Goal: Task Accomplishment & Management: Complete application form

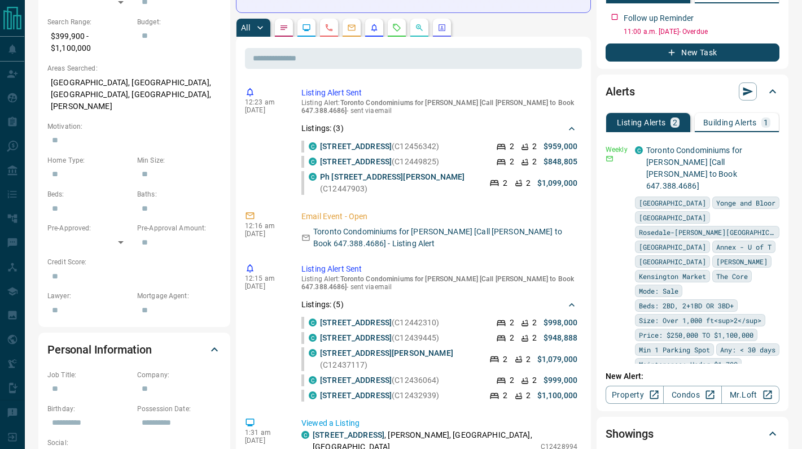
scroll to position [296, 0]
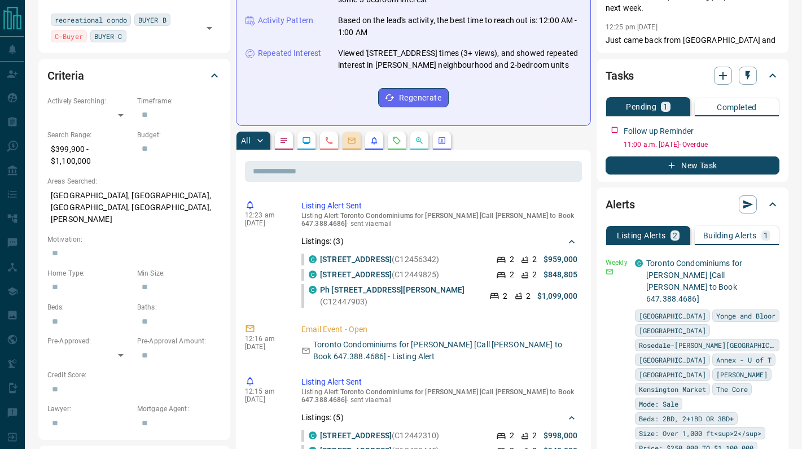
click at [347, 142] on button "button" at bounding box center [352, 140] width 18 height 18
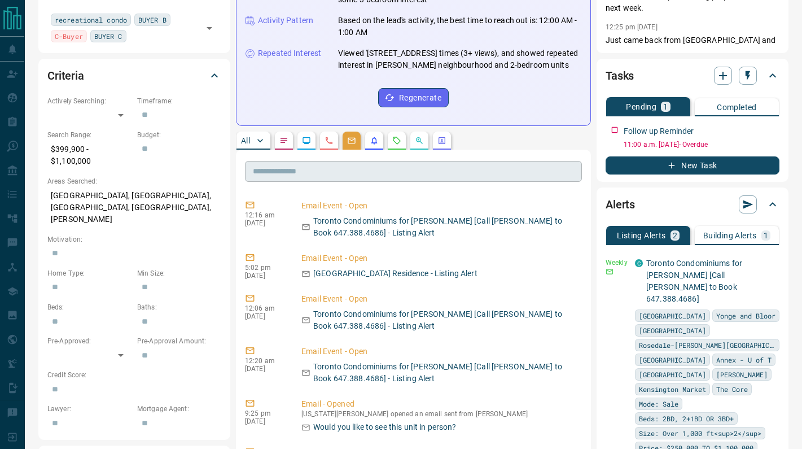
scroll to position [0, 0]
click at [265, 137] on icon "button" at bounding box center [259, 140] width 11 height 11
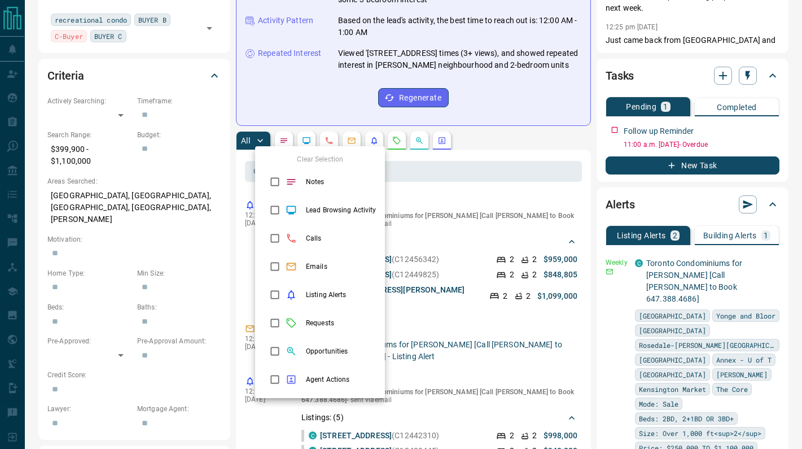
click at [245, 109] on div at bounding box center [401, 224] width 802 height 449
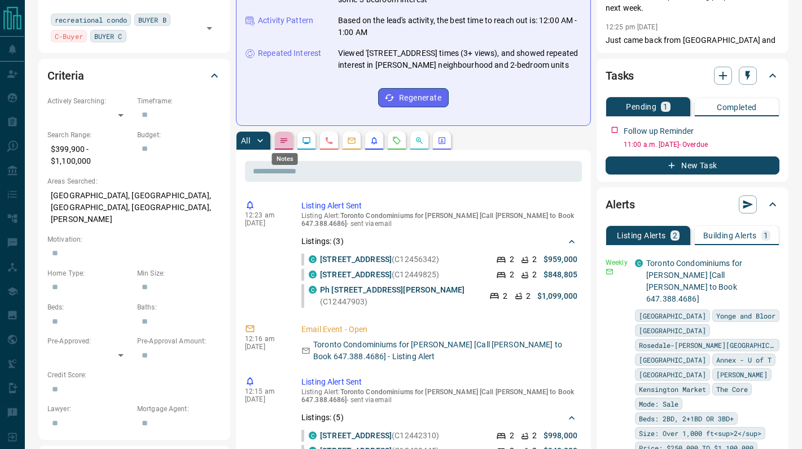
click at [282, 142] on icon "Notes" at bounding box center [283, 140] width 9 height 9
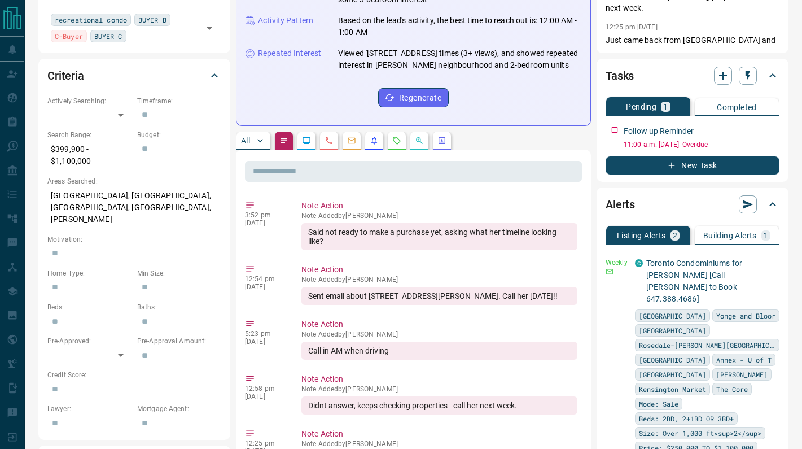
click at [252, 139] on button "All" at bounding box center [253, 140] width 34 height 18
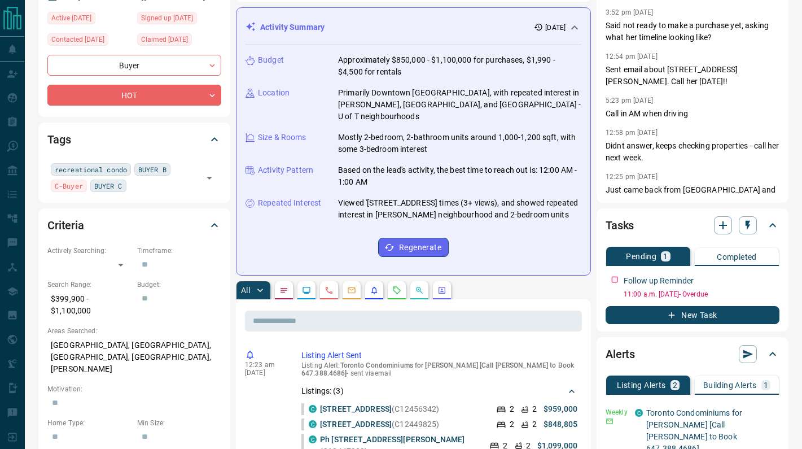
scroll to position [148, 0]
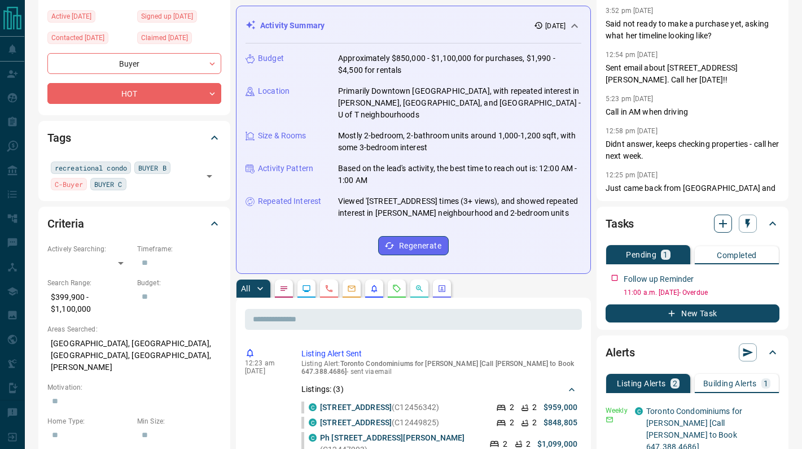
click at [727, 221] on icon "button" at bounding box center [723, 224] width 14 height 14
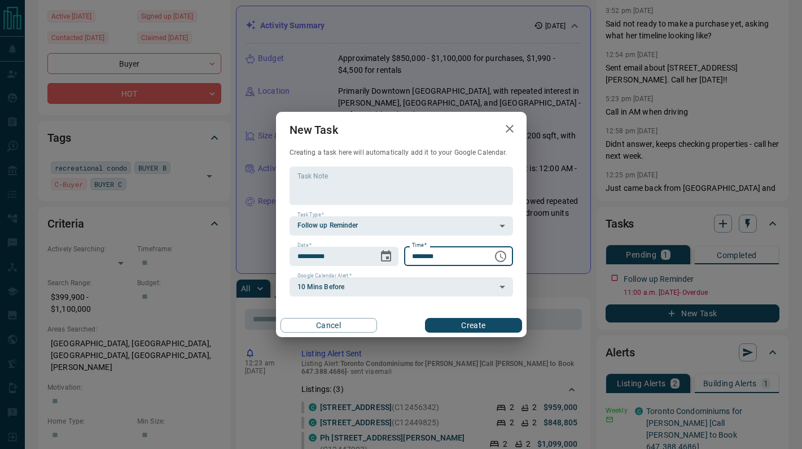
click at [414, 254] on input "********" at bounding box center [444, 256] width 81 height 19
type input "********"
click at [383, 257] on icon "Choose date, selected date is Oct 16, 2025" at bounding box center [386, 256] width 14 height 14
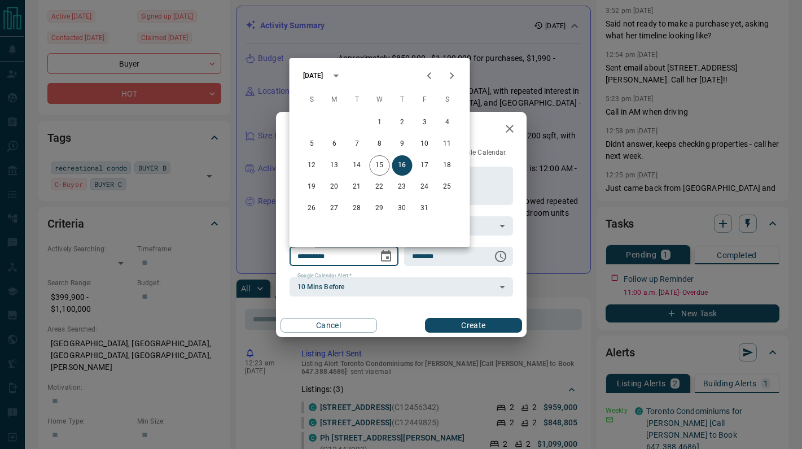
click at [451, 78] on icon "Next month" at bounding box center [452, 75] width 4 height 7
click at [356, 166] on button "11" at bounding box center [357, 165] width 20 height 20
type input "**********"
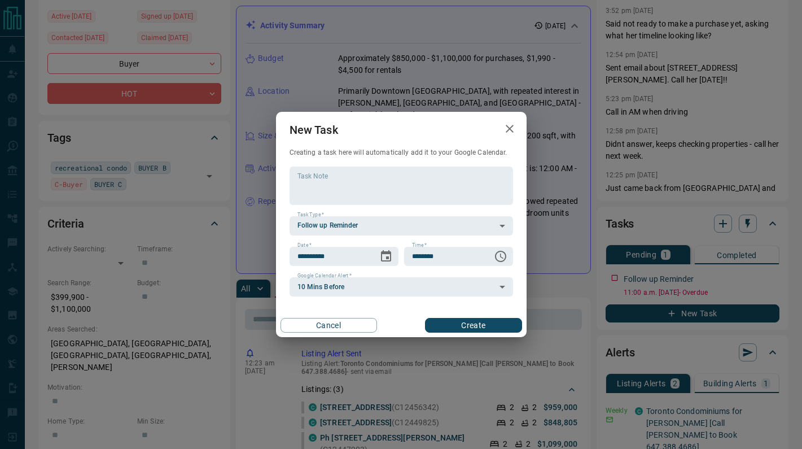
click at [450, 322] on button "Create" at bounding box center [473, 325] width 96 height 15
